Goal: Check status: Check status

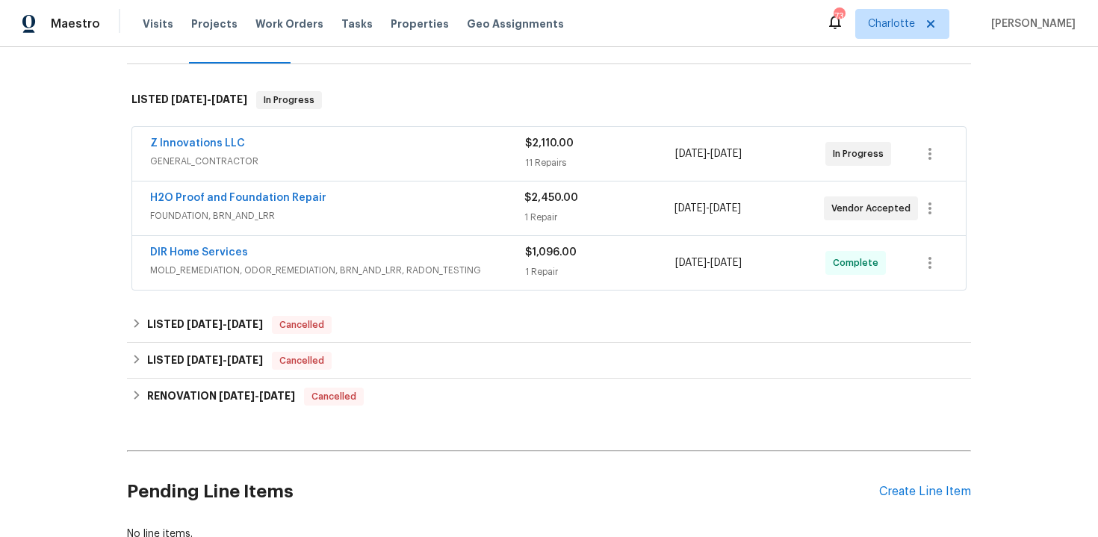
scroll to position [208, 0]
click at [438, 241] on div "DIR Home Services MOLD_REMEDIATION, ODOR_REMEDIATION, BRN_AND_LRR, RADON_TESTIN…" at bounding box center [549, 262] width 834 height 54
click at [412, 249] on div "DIR Home Services" at bounding box center [337, 253] width 375 height 18
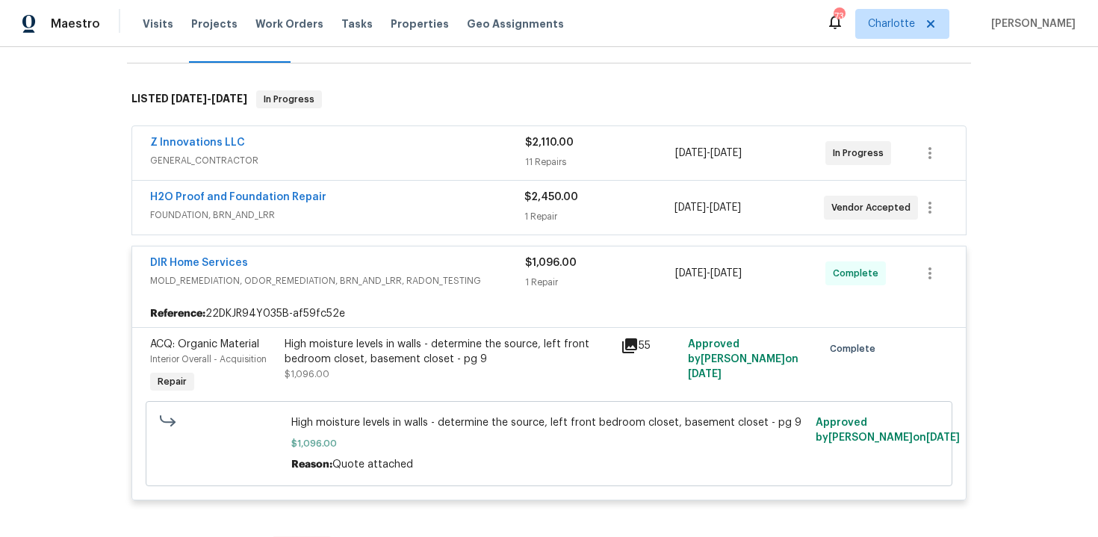
click at [385, 257] on div "DIR Home Services" at bounding box center [337, 264] width 375 height 18
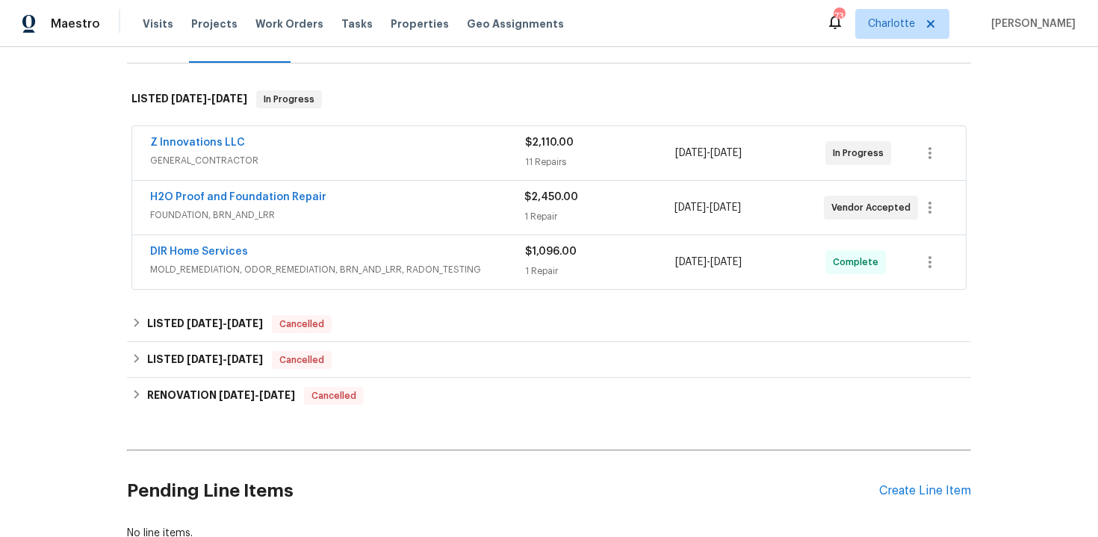
click at [384, 144] on div "Z Innovations LLC" at bounding box center [337, 144] width 375 height 18
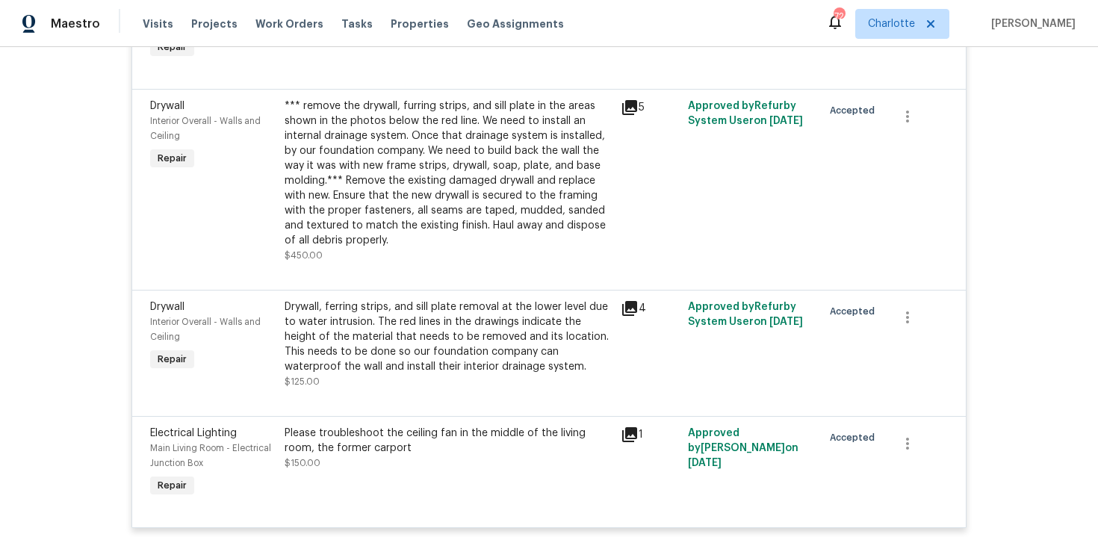
scroll to position [1677, 0]
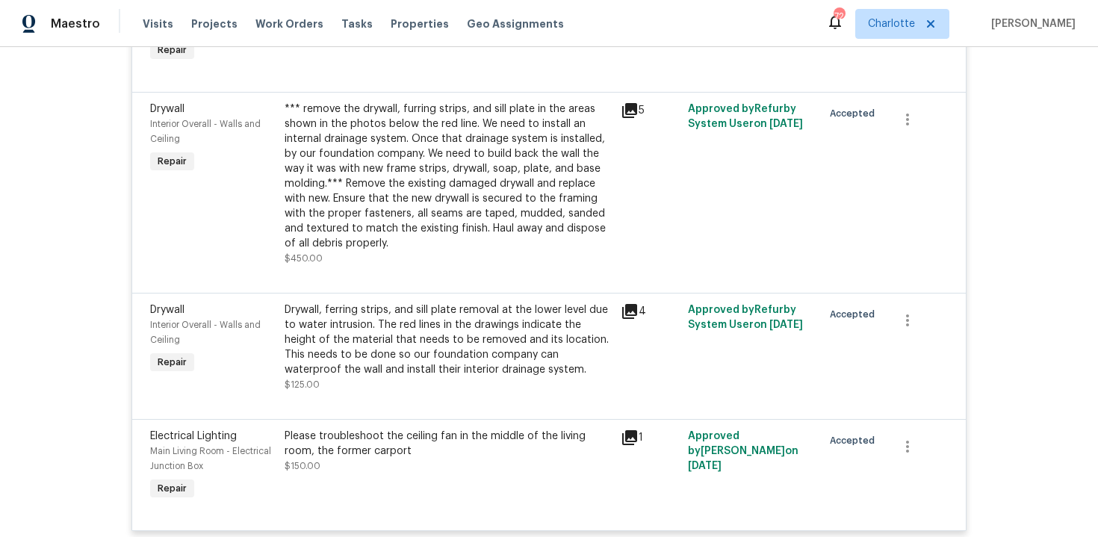
click at [631, 103] on icon at bounding box center [629, 110] width 15 height 15
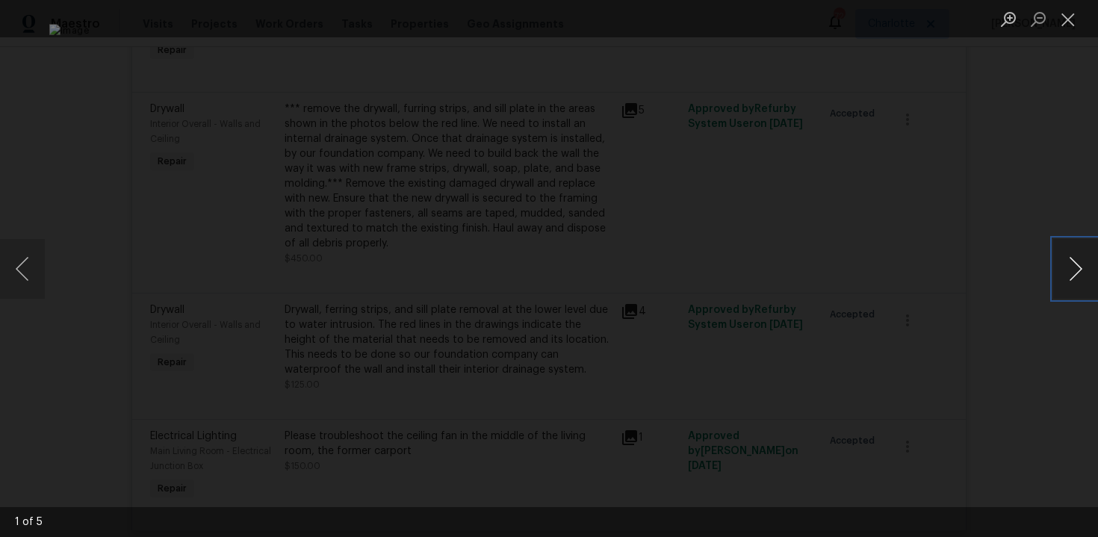
click at [1071, 271] on button "Next image" at bounding box center [1075, 269] width 45 height 60
click at [1067, 22] on button "Close lightbox" at bounding box center [1068, 19] width 30 height 26
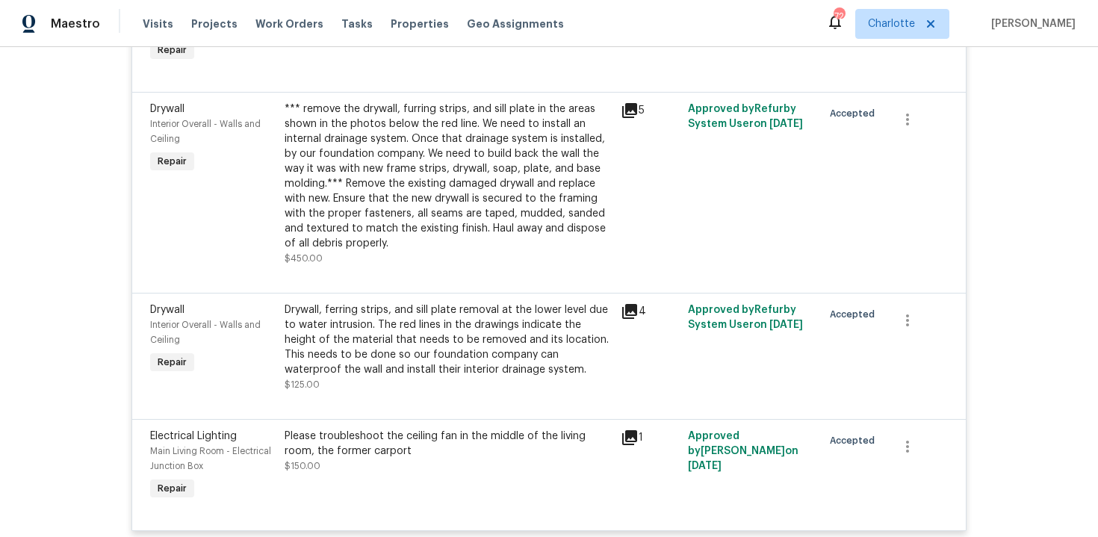
click at [634, 304] on icon at bounding box center [629, 311] width 15 height 15
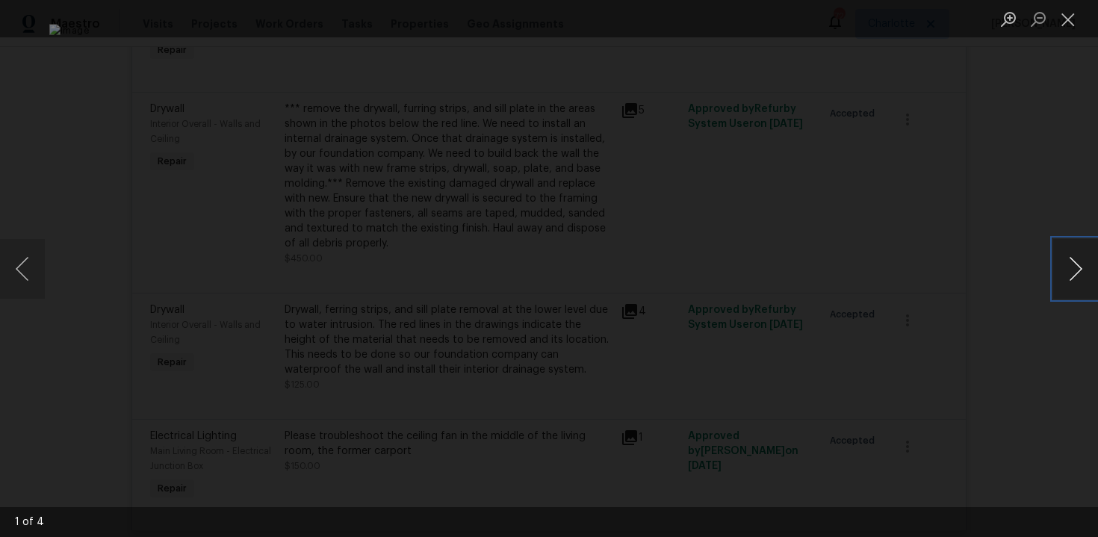
click at [1074, 277] on button "Next image" at bounding box center [1075, 269] width 45 height 60
click at [1070, 19] on button "Close lightbox" at bounding box center [1068, 19] width 30 height 26
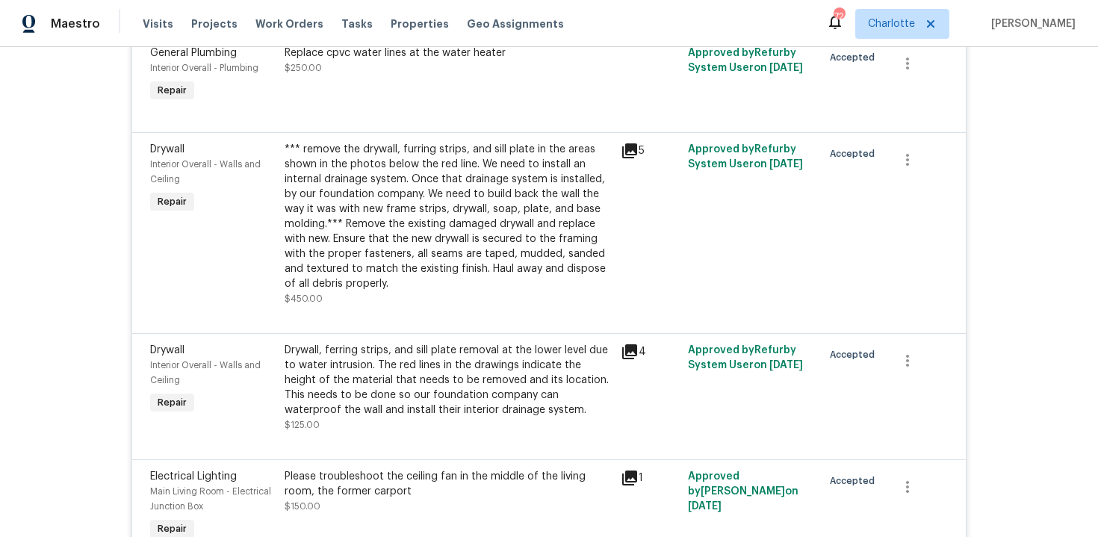
scroll to position [1636, 0]
click at [633, 476] on icon at bounding box center [630, 479] width 18 height 18
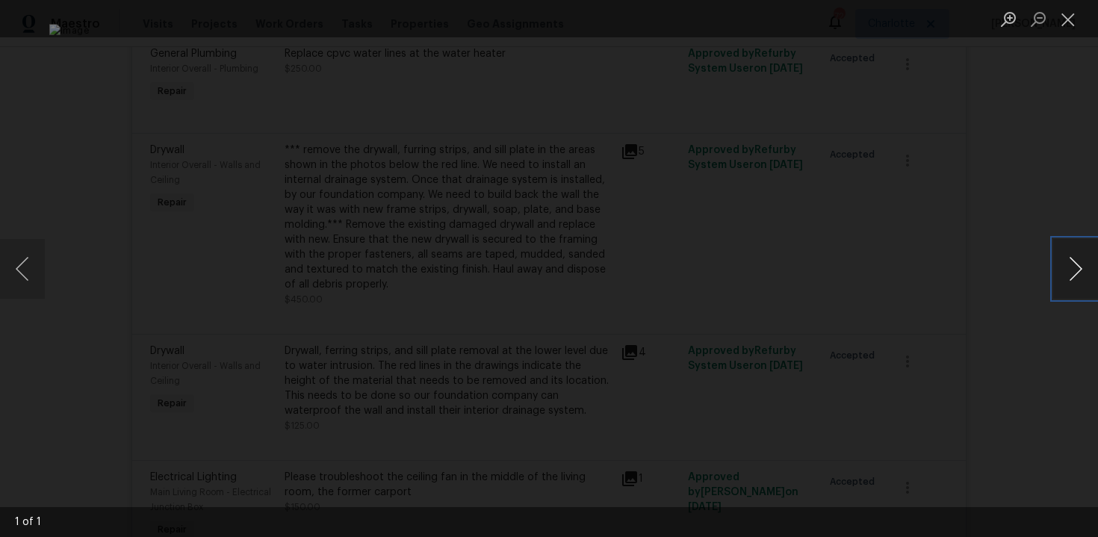
click at [1079, 281] on button "Next image" at bounding box center [1075, 269] width 45 height 60
click at [1074, 26] on button "Close lightbox" at bounding box center [1068, 19] width 30 height 26
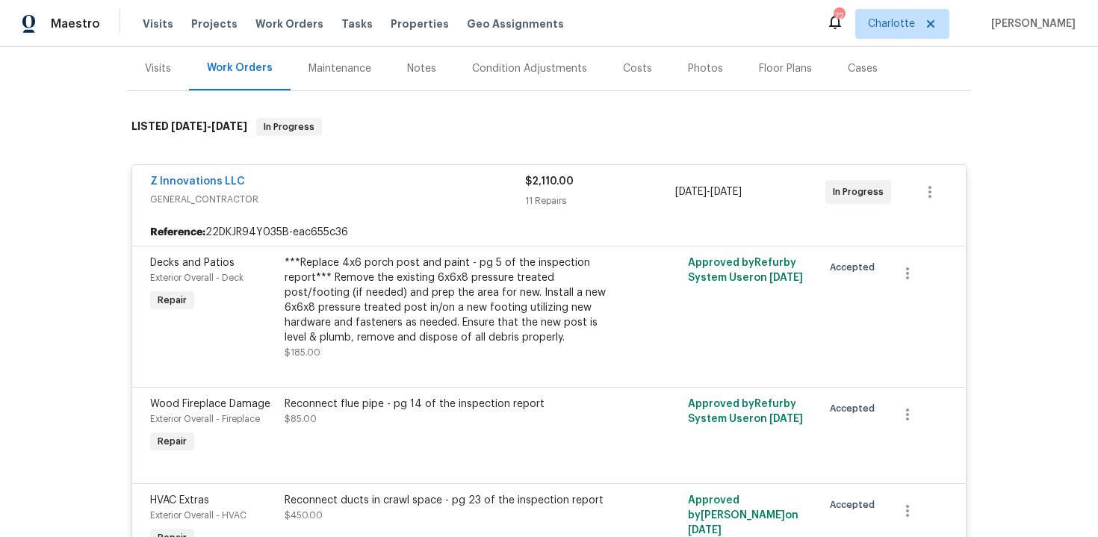
scroll to position [179, 0]
click at [484, 182] on div "Z Innovations LLC" at bounding box center [337, 185] width 375 height 18
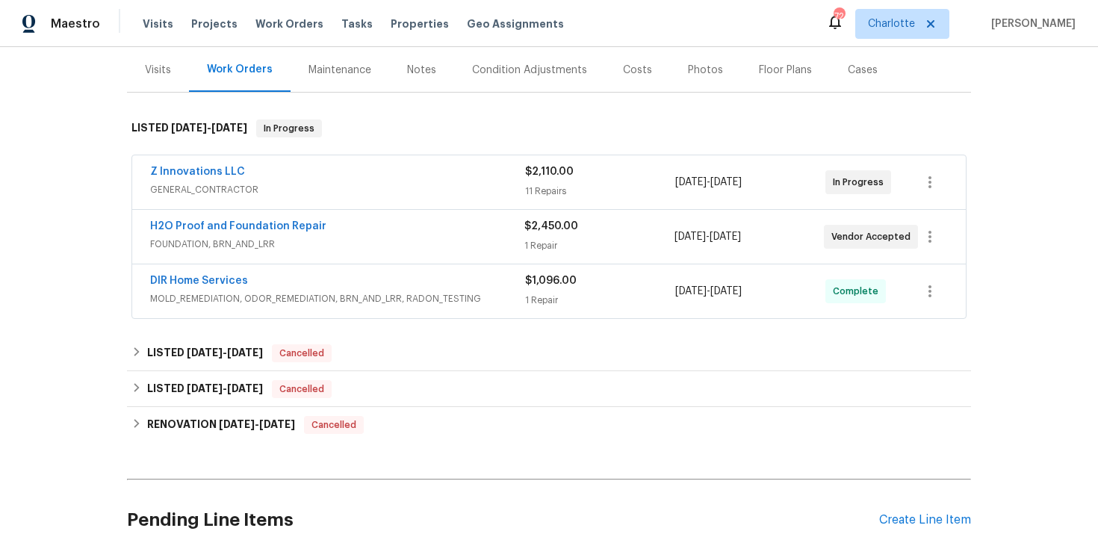
click at [458, 249] on span "FOUNDATION, BRN_AND_LRR" at bounding box center [337, 244] width 374 height 15
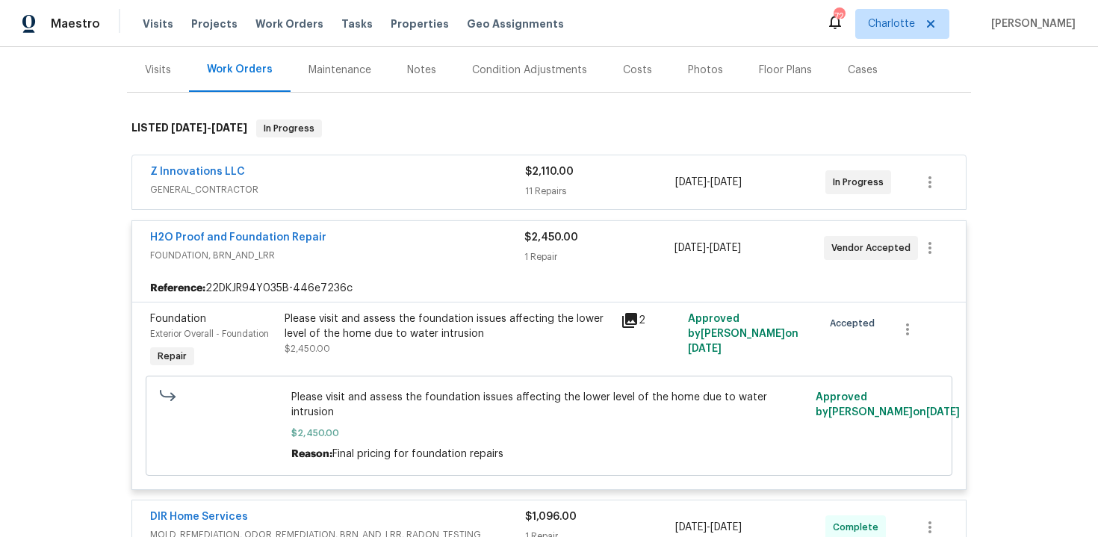
click at [440, 246] on div "H2O Proof and Foundation Repair" at bounding box center [337, 239] width 374 height 18
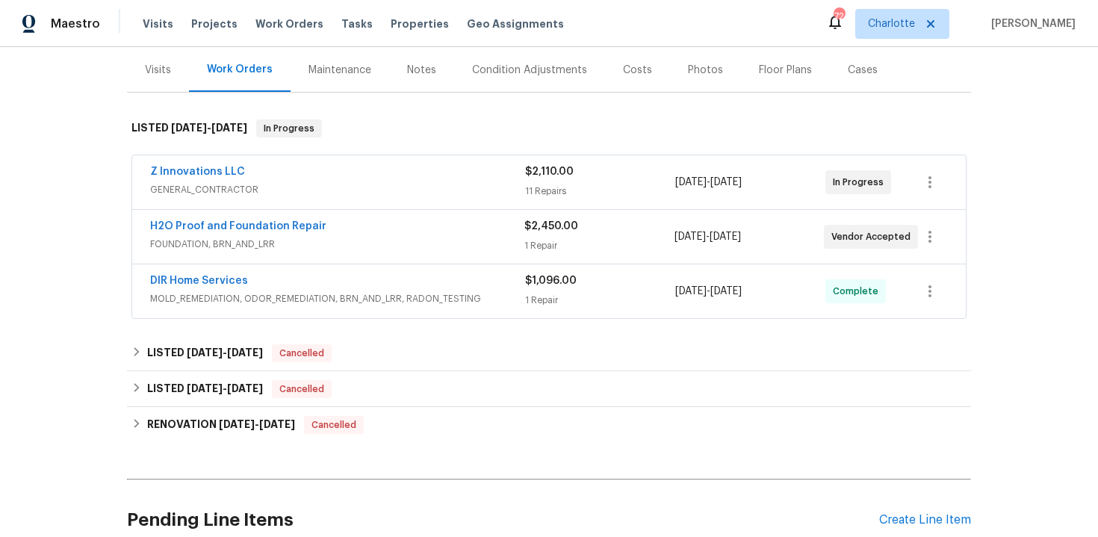
click at [601, 273] on div "$1,096.00" at bounding box center [600, 280] width 150 height 15
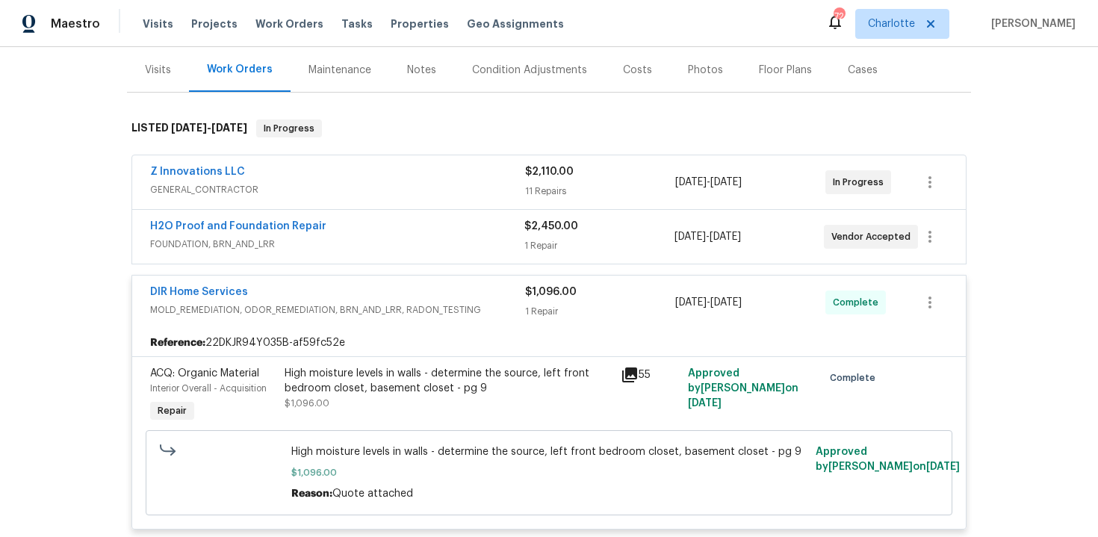
click at [631, 375] on icon at bounding box center [629, 375] width 15 height 15
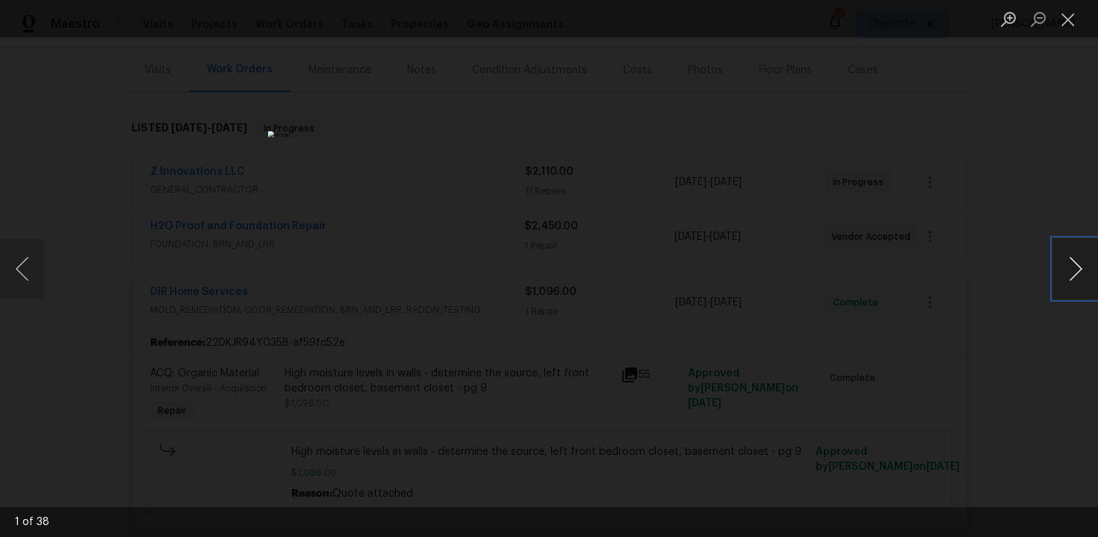
click at [1076, 270] on button "Next image" at bounding box center [1075, 269] width 45 height 60
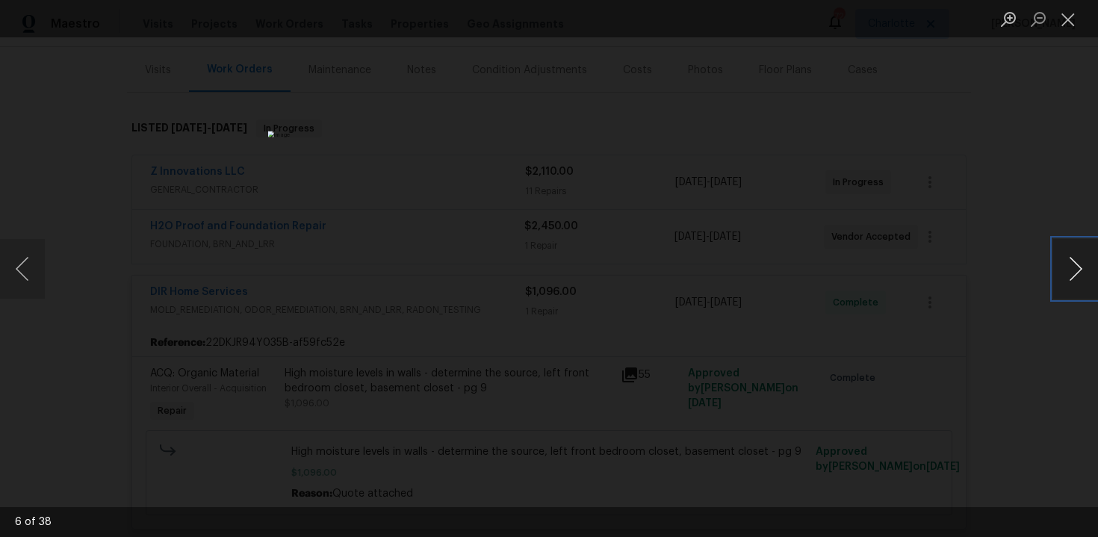
click at [1076, 270] on button "Next image" at bounding box center [1075, 269] width 45 height 60
click at [1070, 25] on button "Close lightbox" at bounding box center [1068, 19] width 30 height 26
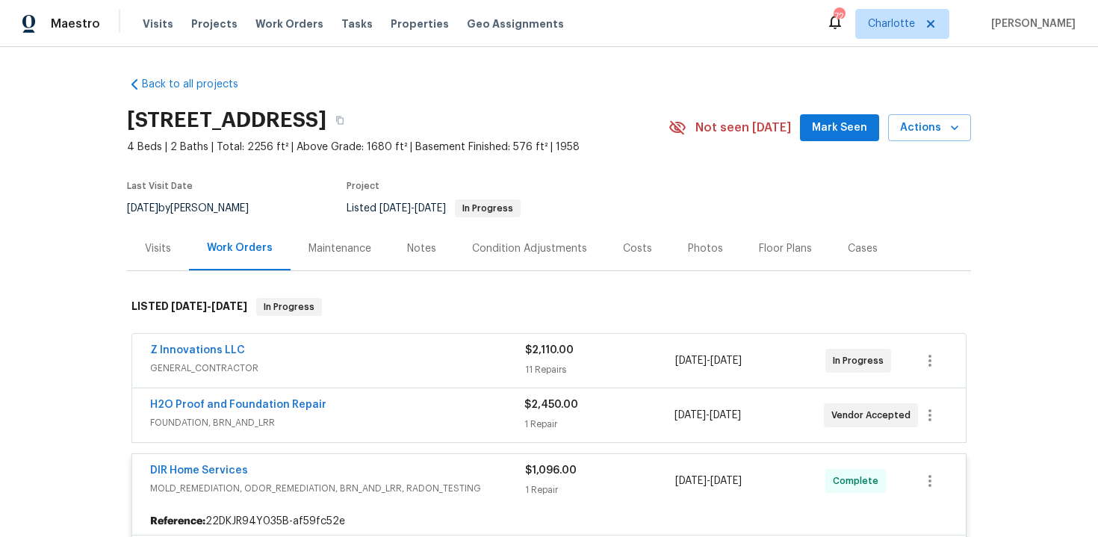
scroll to position [207, 0]
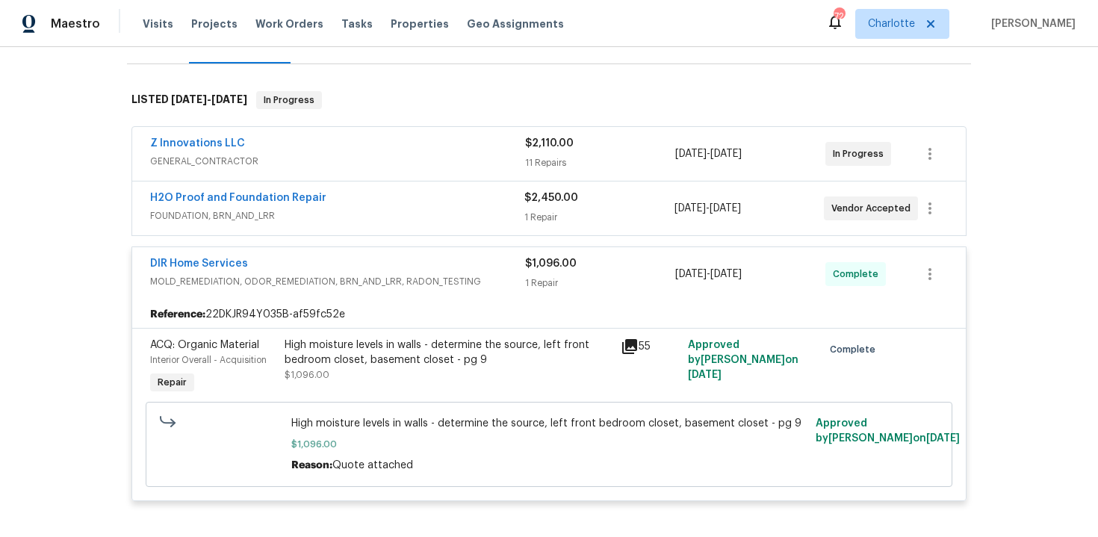
click at [1009, 319] on div "Back to all projects 710 Montclair Dr SW, Smyrna, GA 30082 4 Beds | 2 Baths | T…" at bounding box center [549, 292] width 1098 height 490
click at [624, 264] on div "$1,096.00" at bounding box center [600, 263] width 150 height 15
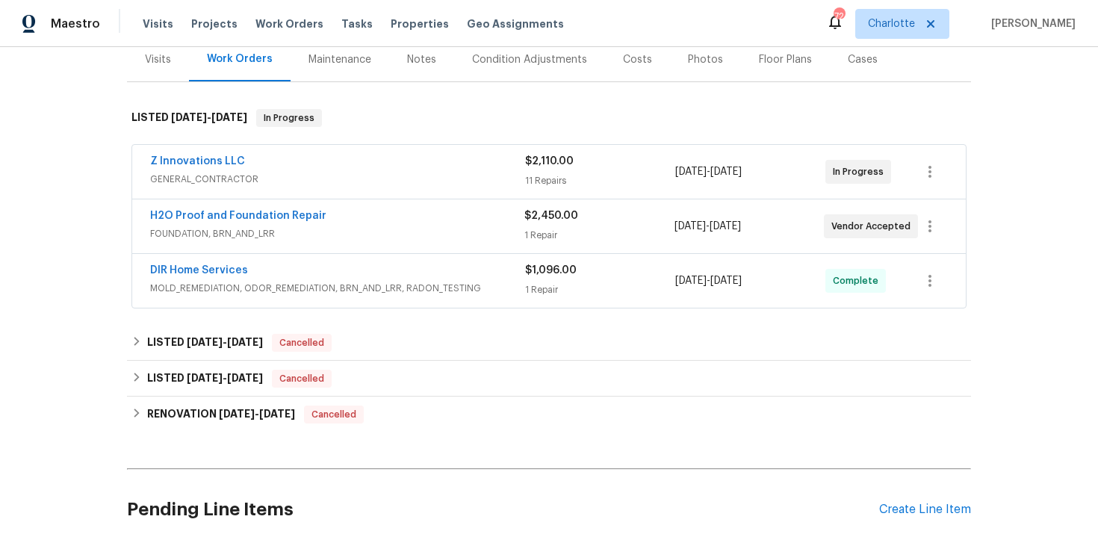
scroll to position [185, 0]
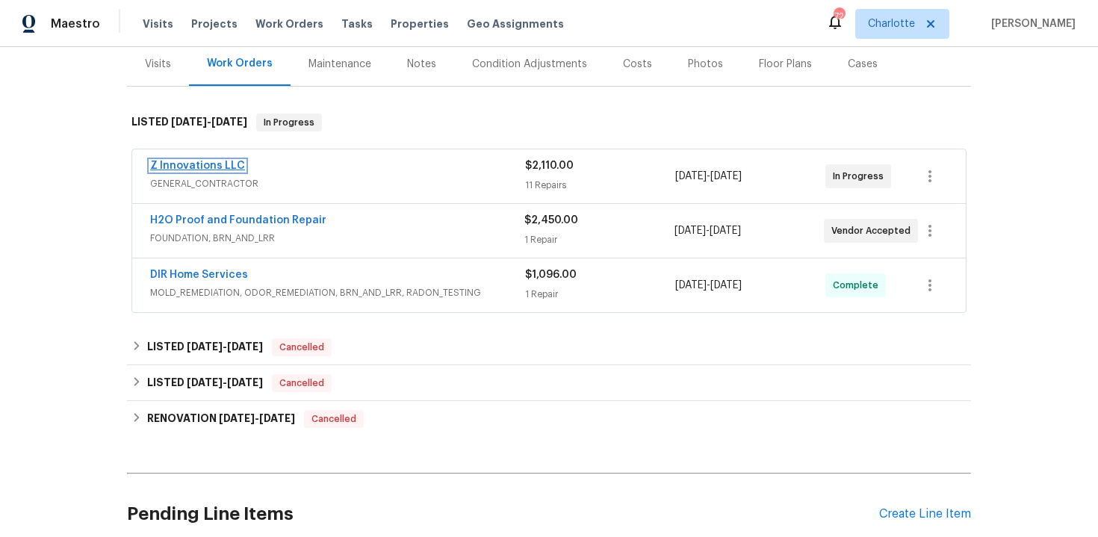
click at [228, 162] on link "Z Innovations LLC" at bounding box center [197, 166] width 95 height 10
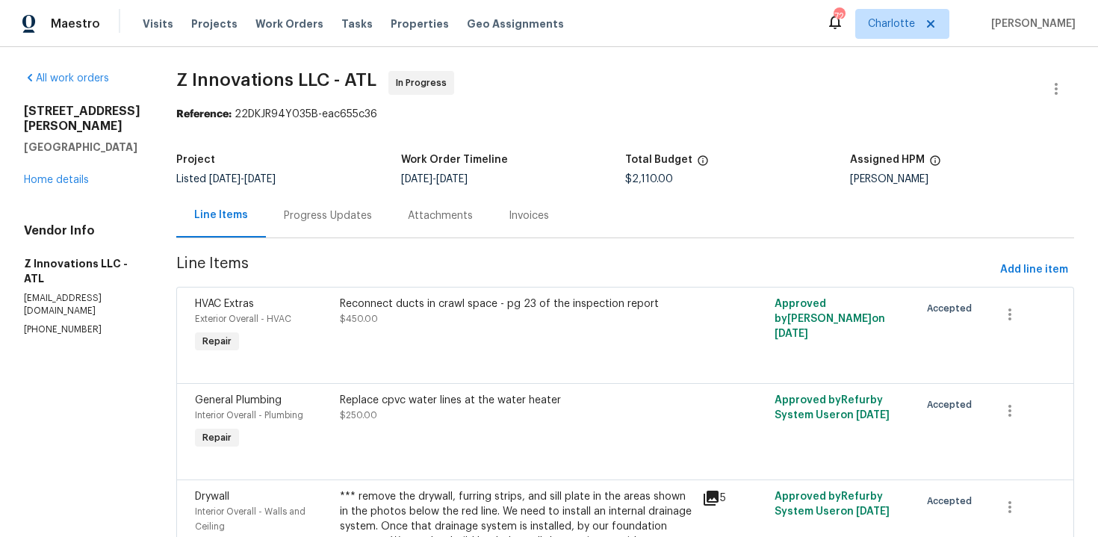
click at [300, 220] on div "Progress Updates" at bounding box center [328, 215] width 88 height 15
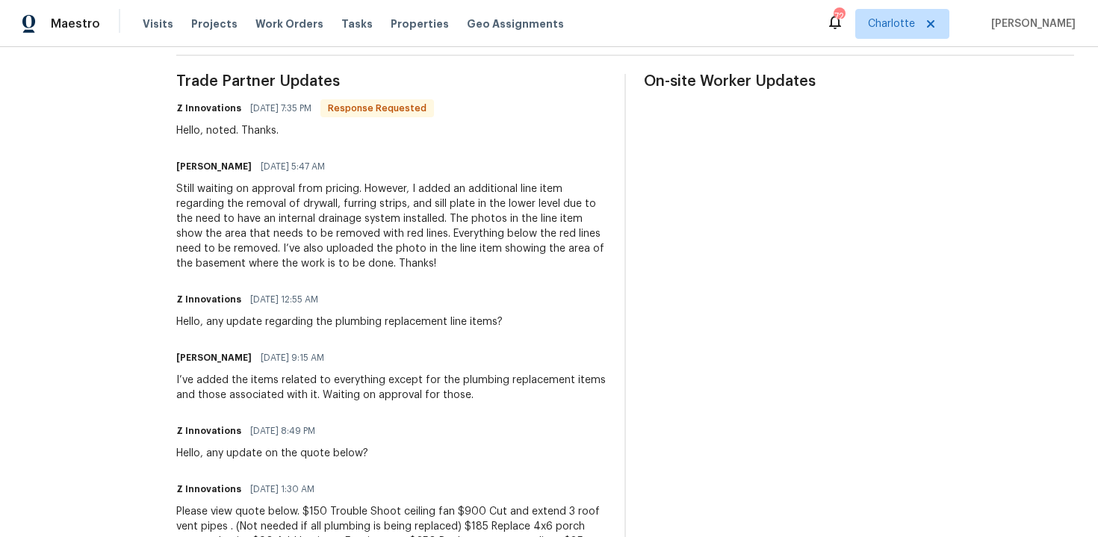
scroll to position [408, 0]
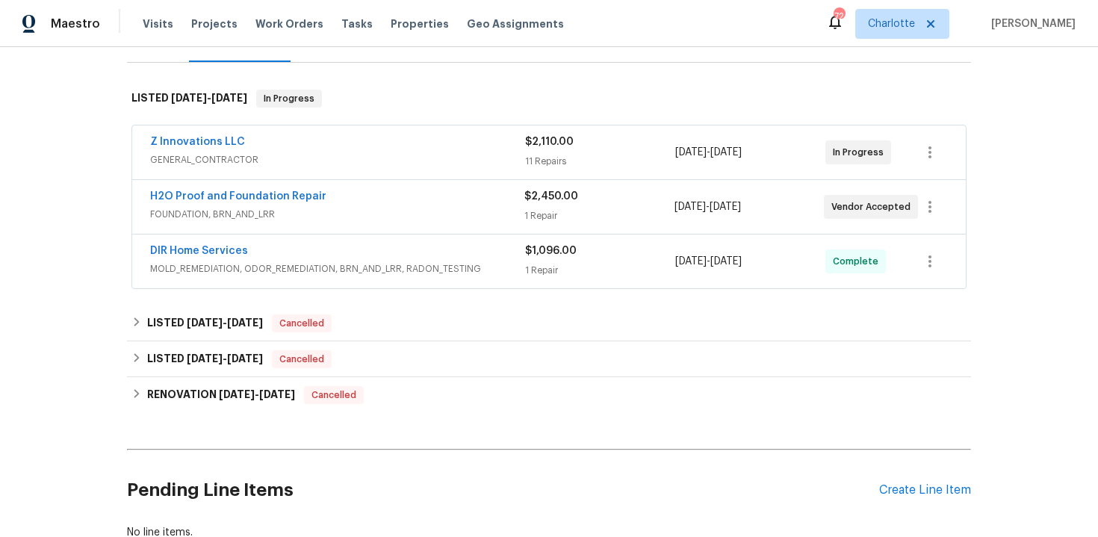
scroll to position [202, 0]
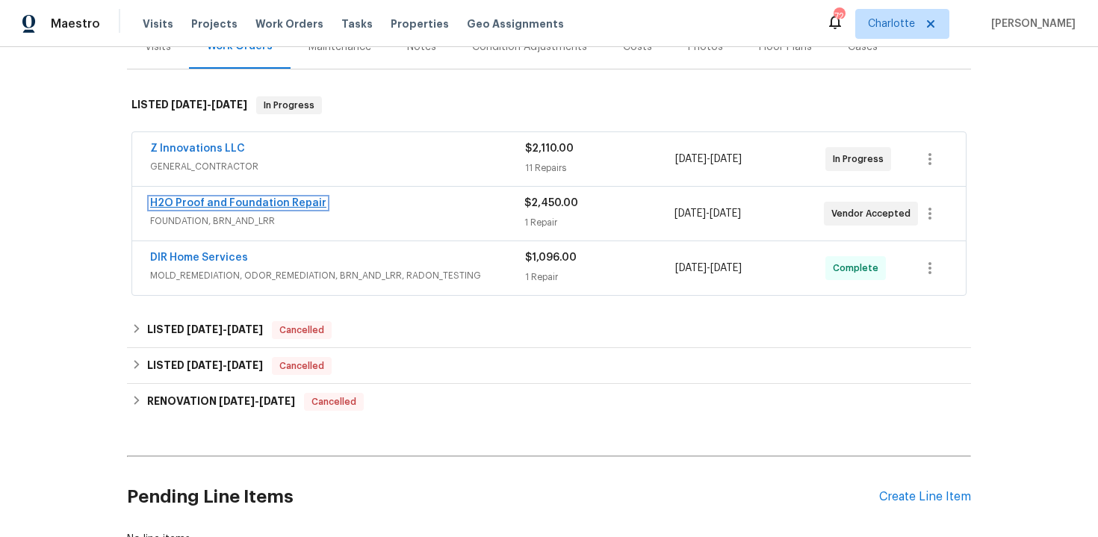
click at [213, 203] on link "H2O Proof and Foundation Repair" at bounding box center [238, 203] width 176 height 10
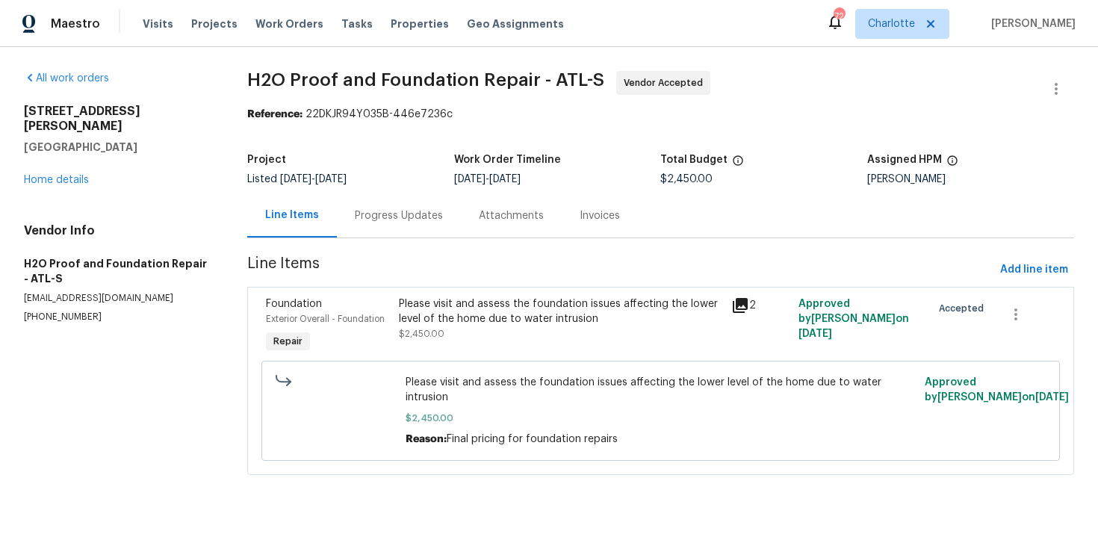
click at [411, 220] on div "Progress Updates" at bounding box center [399, 215] width 88 height 15
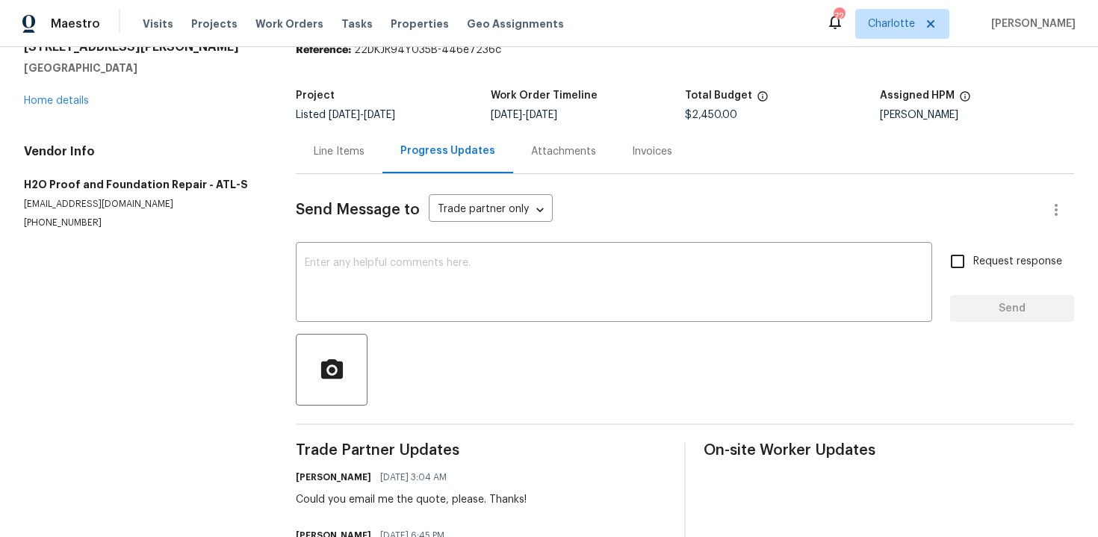
scroll to position [46, 0]
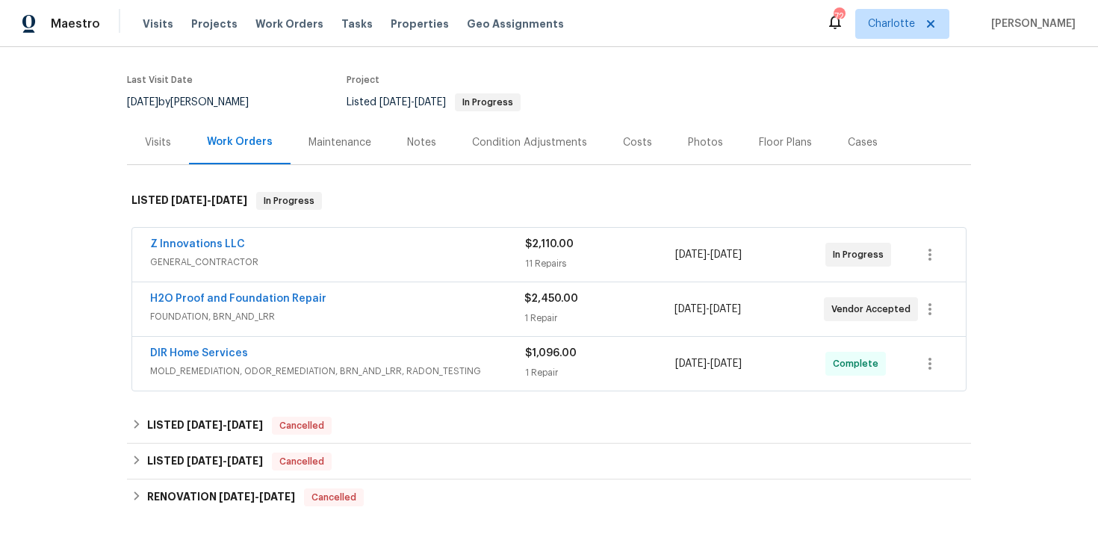
scroll to position [105, 0]
